Goal: Task Accomplishment & Management: Complete application form

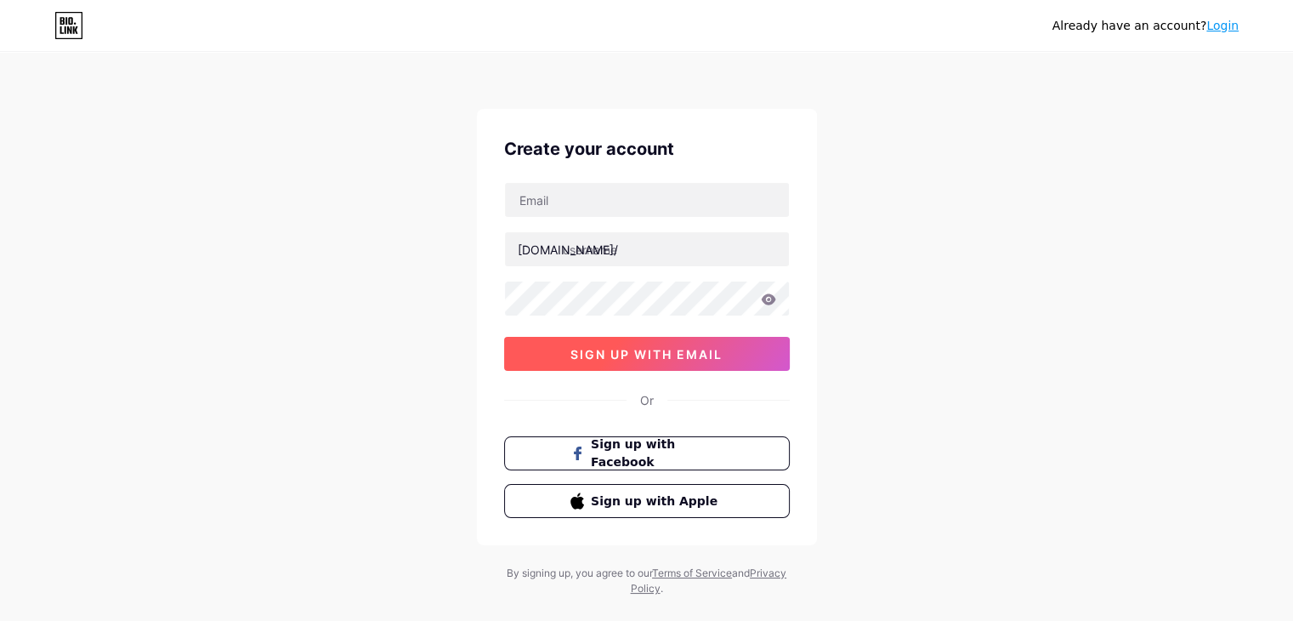
click at [715, 359] on span "sign up with email" at bounding box center [646, 354] width 152 height 14
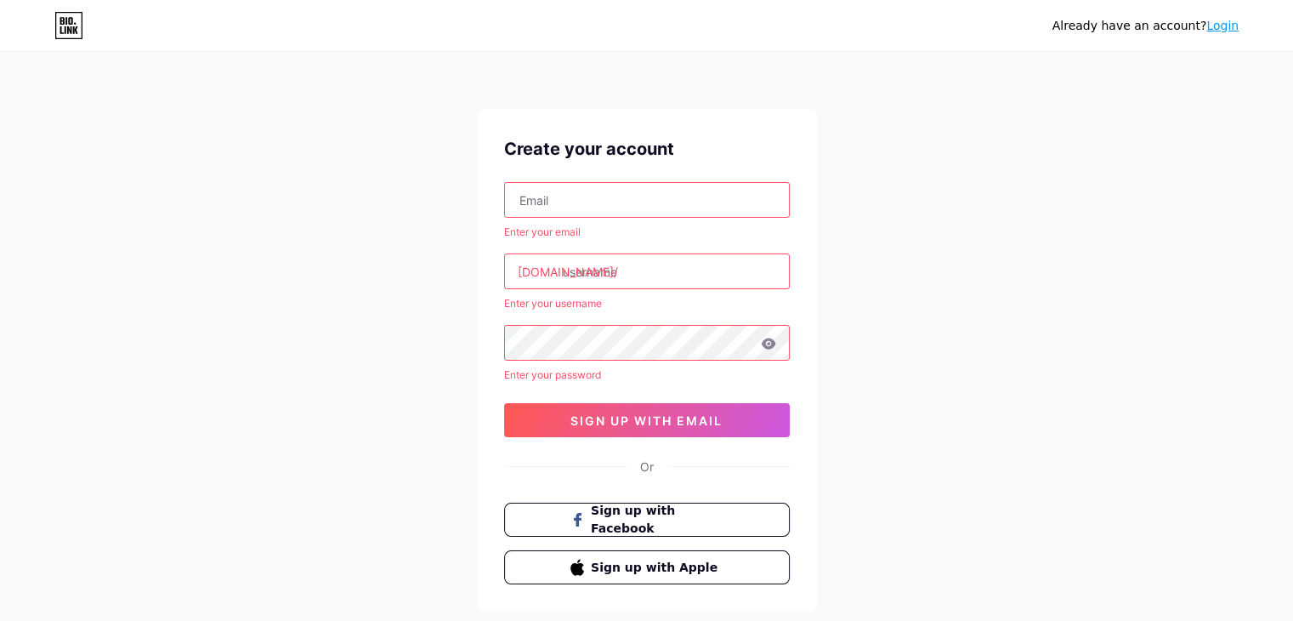
click at [705, 198] on input "text" at bounding box center [647, 200] width 284 height 34
paste input "[EMAIL_ADDRESS][DOMAIN_NAME]"
type input "[EMAIL_ADDRESS][DOMAIN_NAME]"
click at [665, 360] on div "[EMAIL_ADDRESS][DOMAIN_NAME] Enter your email [DOMAIN_NAME]/ Enter your usernam…" at bounding box center [647, 309] width 286 height 255
click at [656, 279] on input "text" at bounding box center [647, 271] width 284 height 34
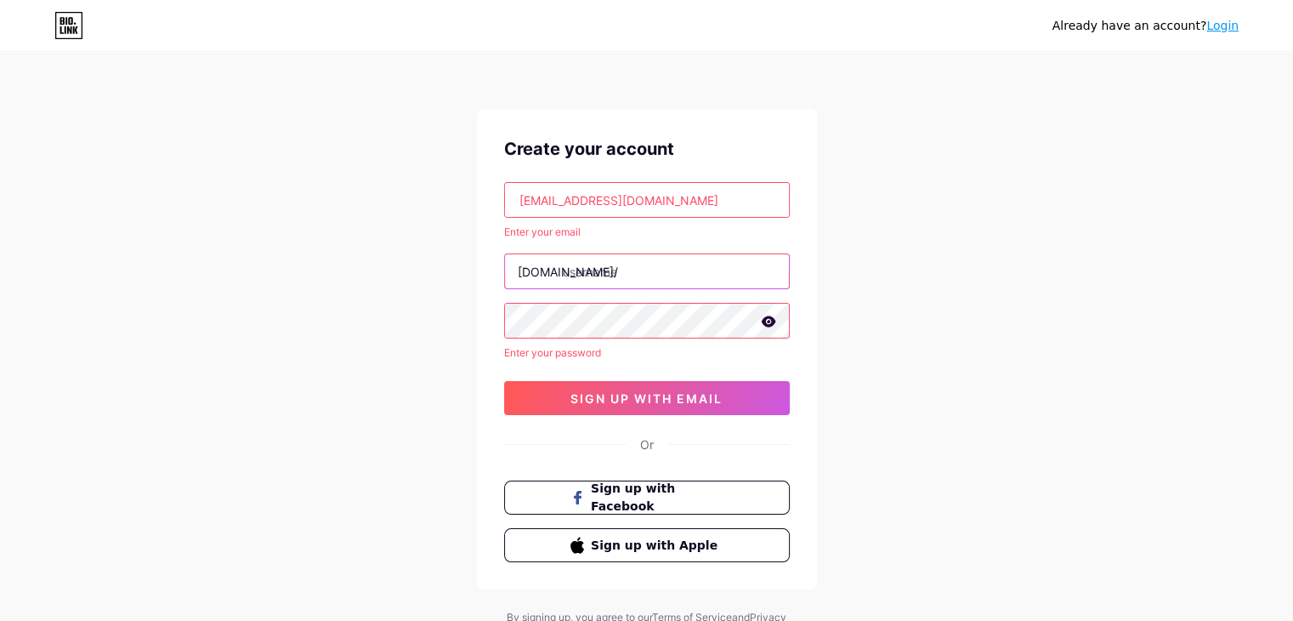
paste input "kamilnowak"
type input "kamilnowak"
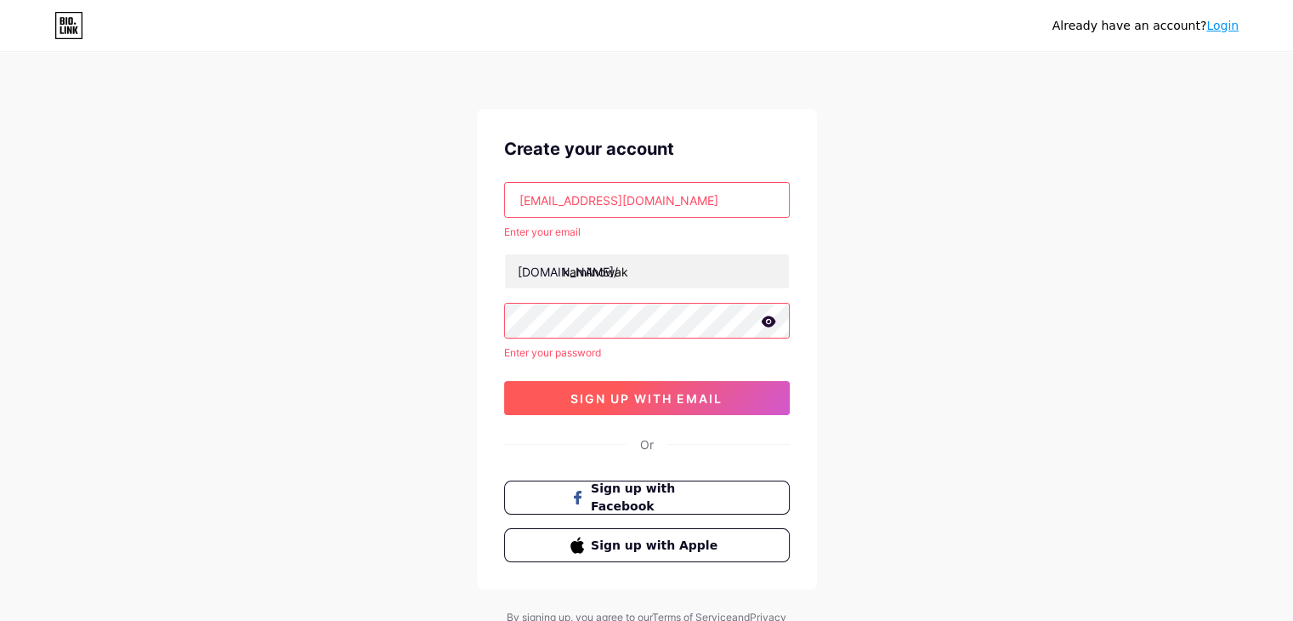
click at [650, 389] on button "sign up with email" at bounding box center [647, 398] width 286 height 34
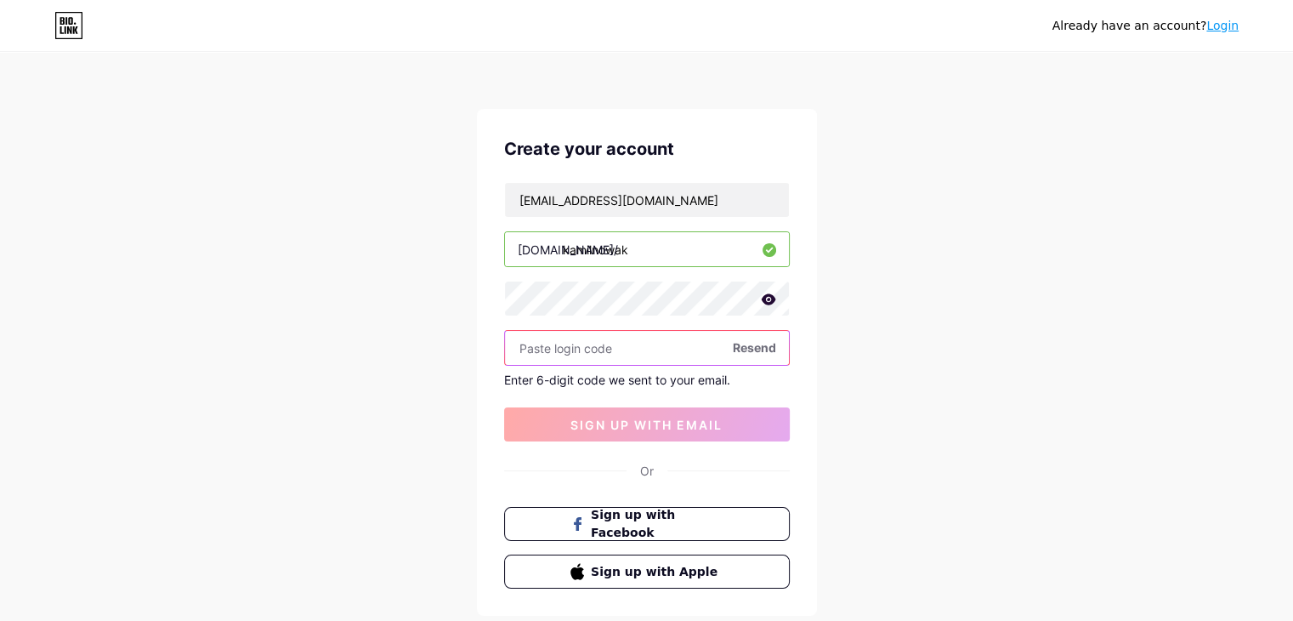
click at [621, 344] on input "text" at bounding box center [647, 348] width 284 height 34
paste input "880452"
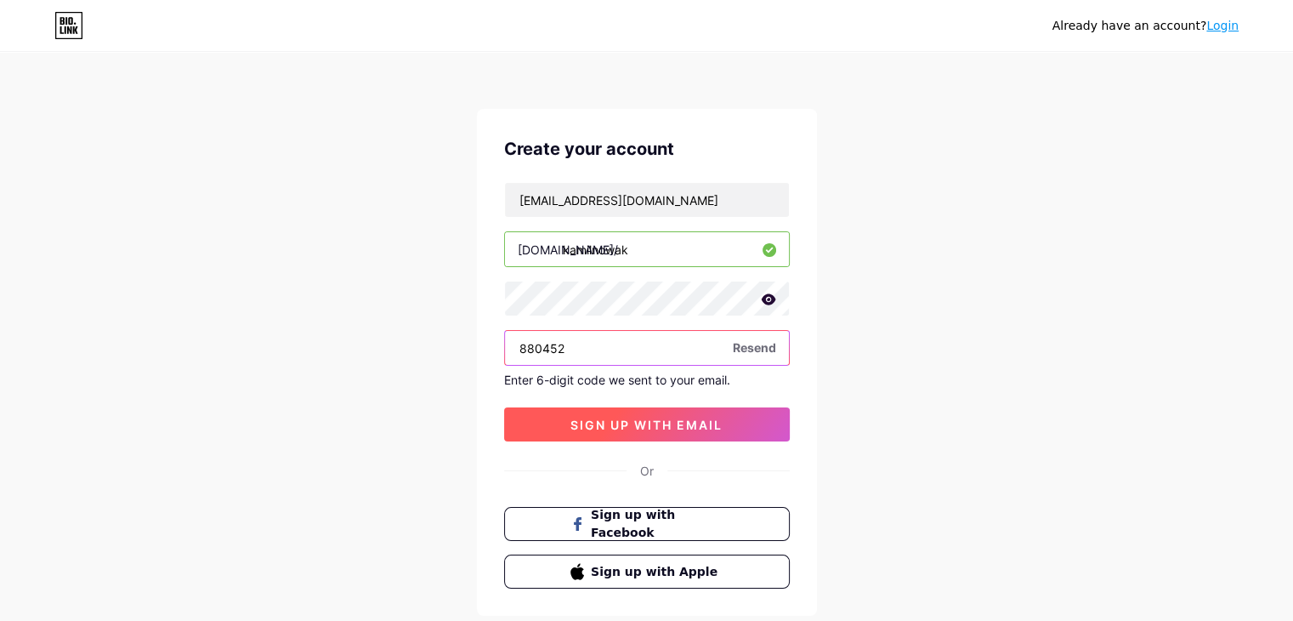
type input "880452"
click at [670, 425] on span "sign up with email" at bounding box center [646, 424] width 152 height 14
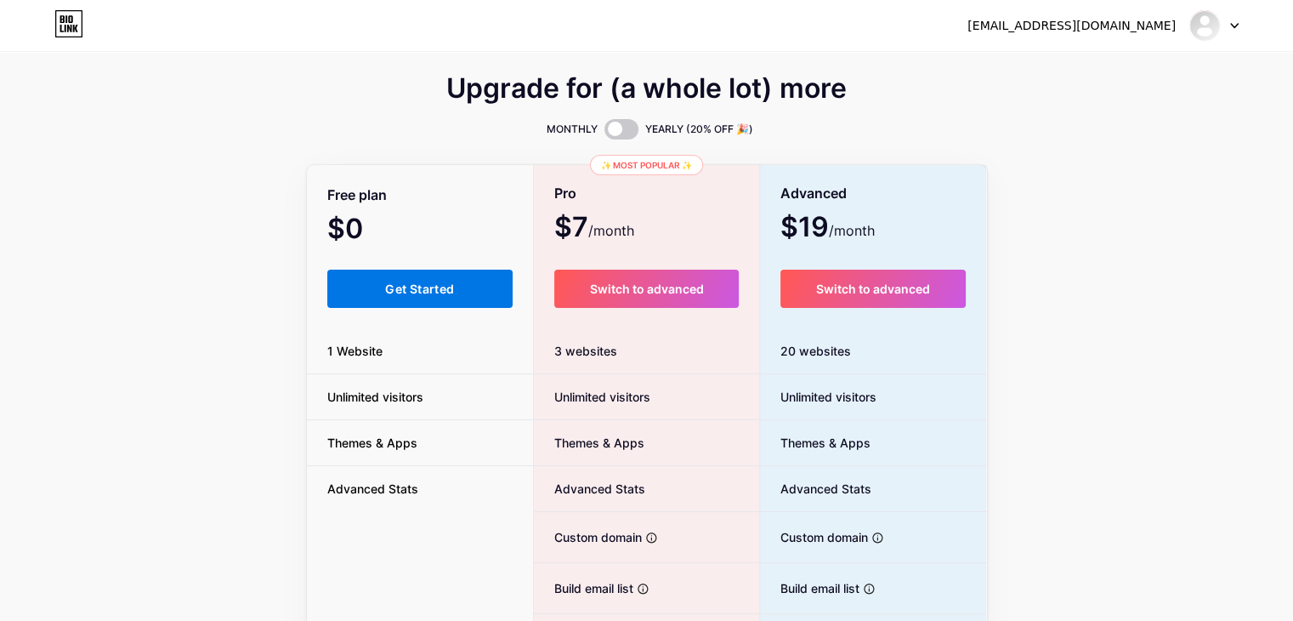
click at [436, 300] on button "Get Started" at bounding box center [420, 289] width 186 height 38
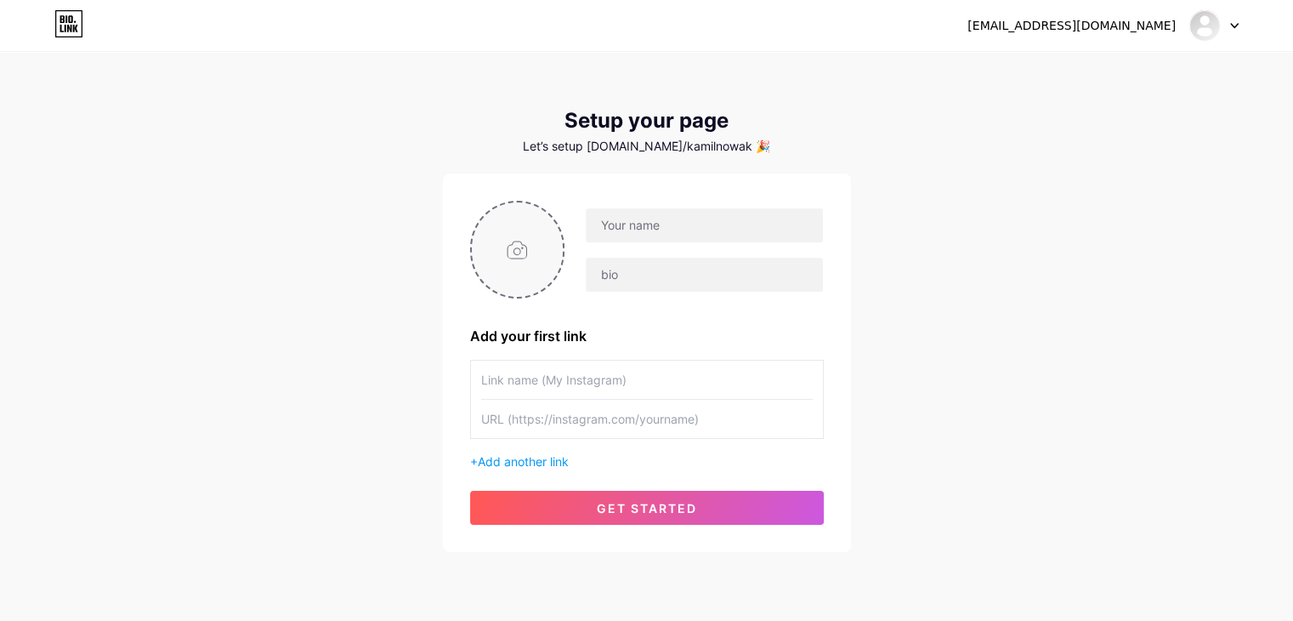
click at [513, 249] on input "file" at bounding box center [518, 249] width 92 height 94
type input "C:\fakepath\1.jpg"
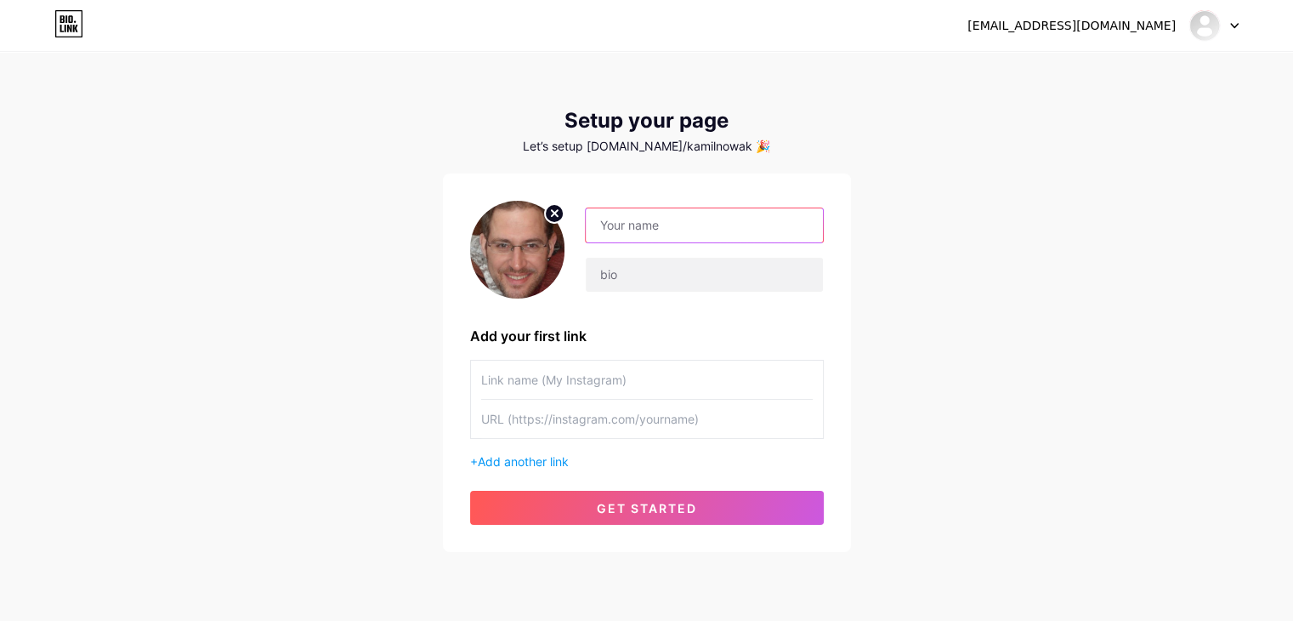
click at [704, 232] on input "text" at bounding box center [704, 225] width 236 height 34
paste input "kamilnowak"
type input "kamilnowak"
click at [649, 262] on input "text" at bounding box center [704, 275] width 236 height 34
paste input "Od lat stawiam na tradycyjne ogrzewanie – w moim domu centralnym punktem jest p…"
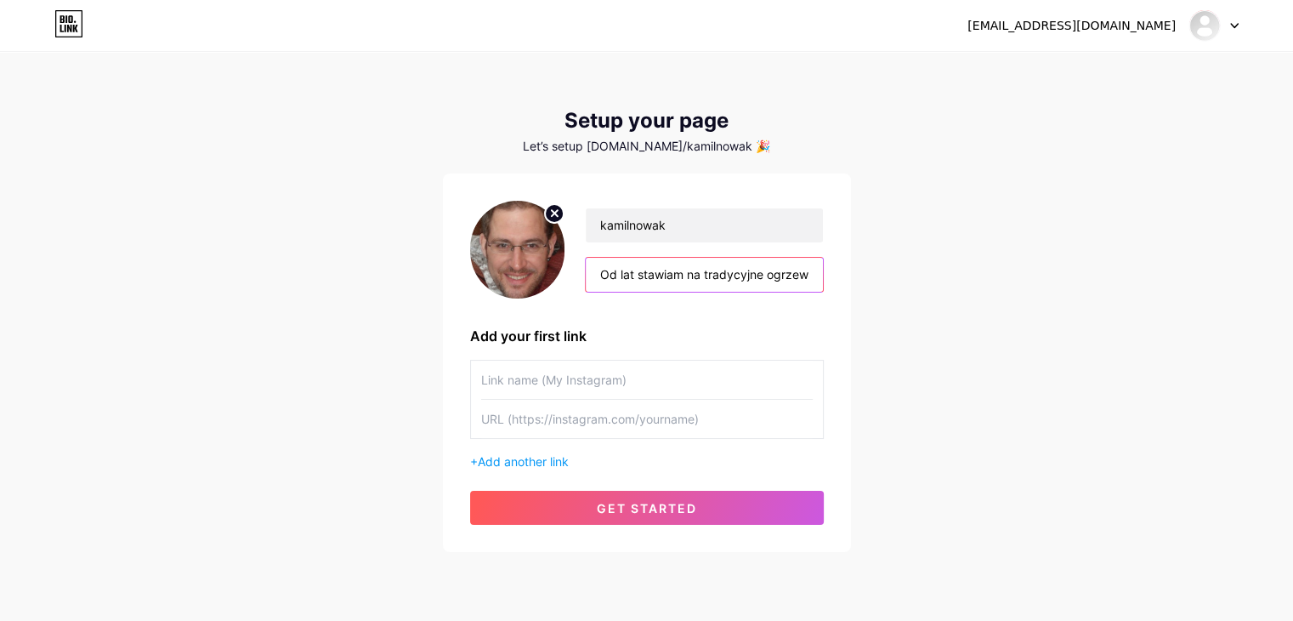
drag, startPoint x: 756, startPoint y: 281, endPoint x: 491, endPoint y: 284, distance: 265.3
click at [491, 284] on div "kamilnowak Od lat stawiam na tradycyjne ogrzewanie – w moim domu centralnym pun…" at bounding box center [647, 250] width 354 height 98
type input "Od lat stawiam na tradycyjne ogrzewanie – w moim domu centralnym punktem jest p…"
click at [576, 419] on input "text" at bounding box center [647, 419] width 332 height 38
paste input "[URL][DOMAIN_NAME][PERSON_NAME]"
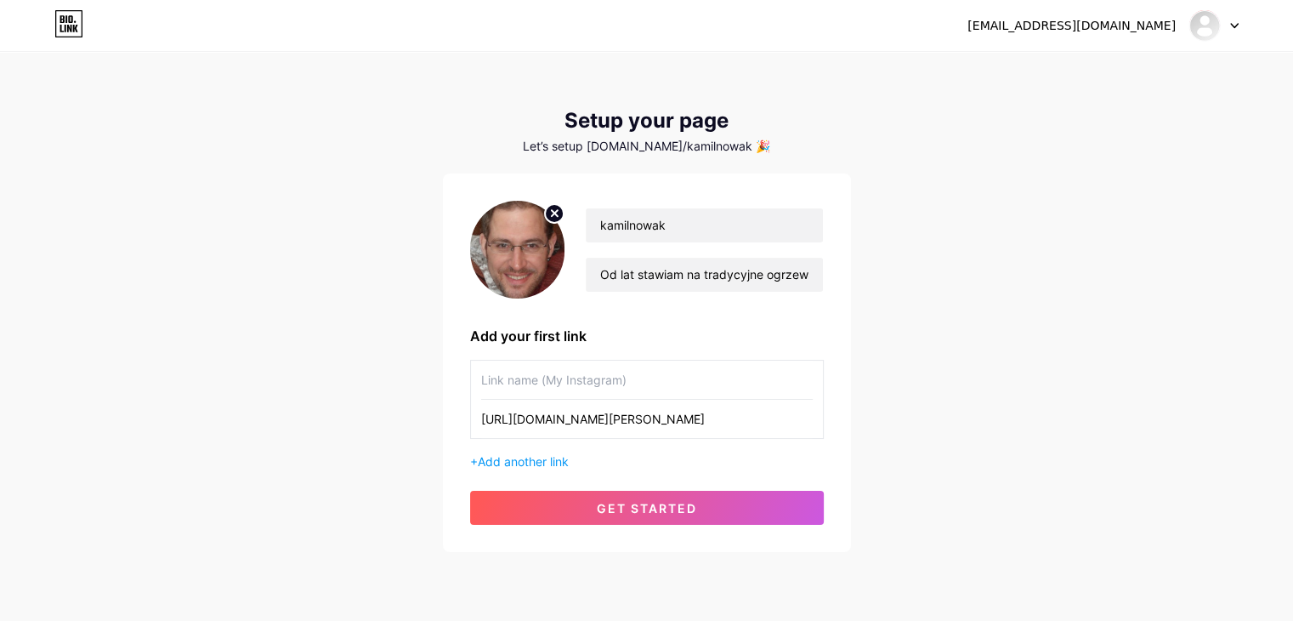
type input "[URL][DOMAIN_NAME][PERSON_NAME]"
click at [566, 380] on input "text" at bounding box center [647, 379] width 332 height 38
paste input "piec [PERSON_NAME]"
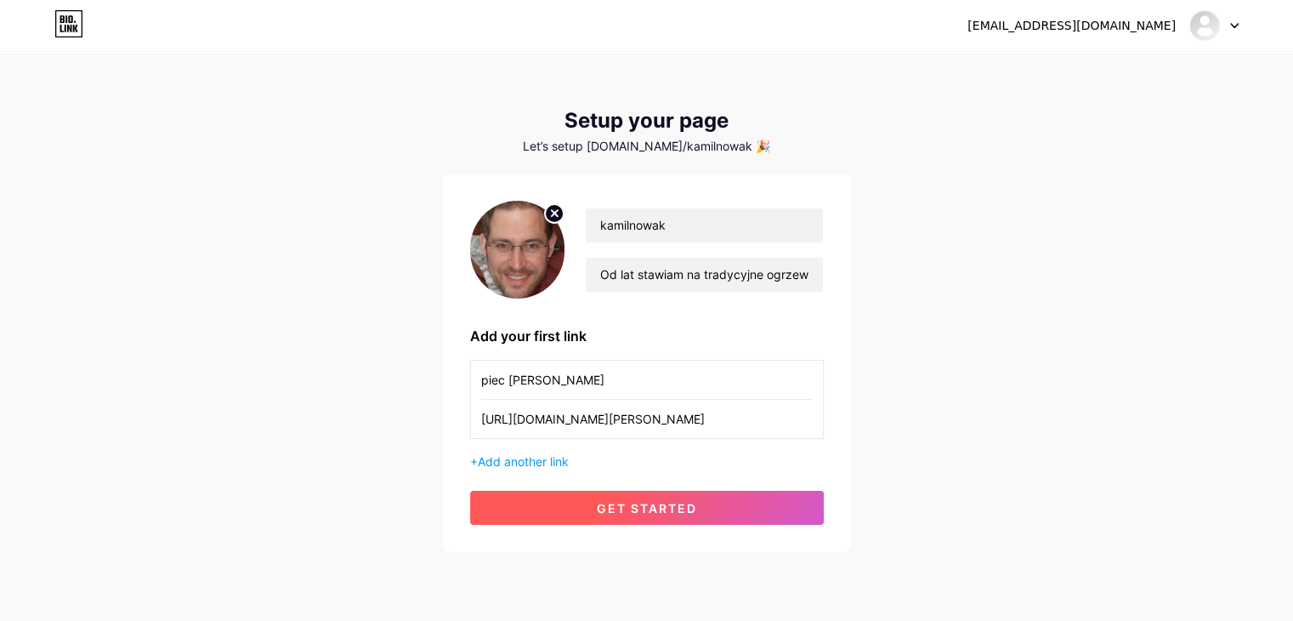
type input "piec [PERSON_NAME]"
click at [597, 501] on span "get started" at bounding box center [647, 508] width 100 height 14
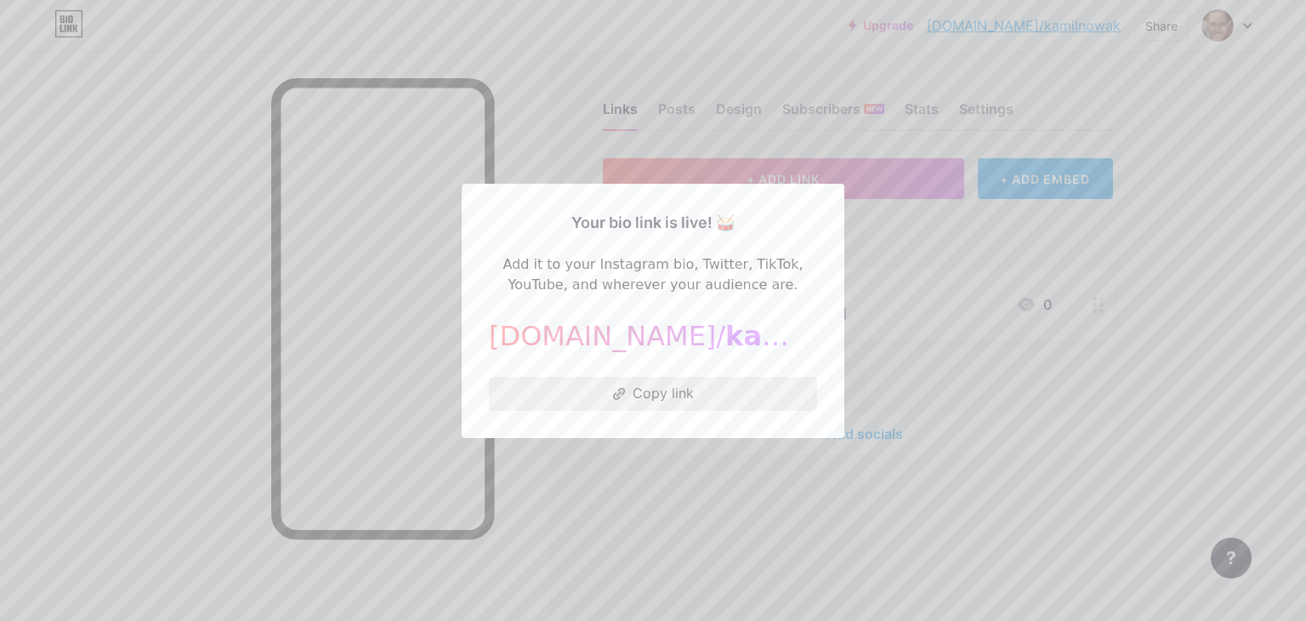
click at [652, 395] on button "Copy link" at bounding box center [653, 394] width 328 height 34
